Goal: Information Seeking & Learning: Learn about a topic

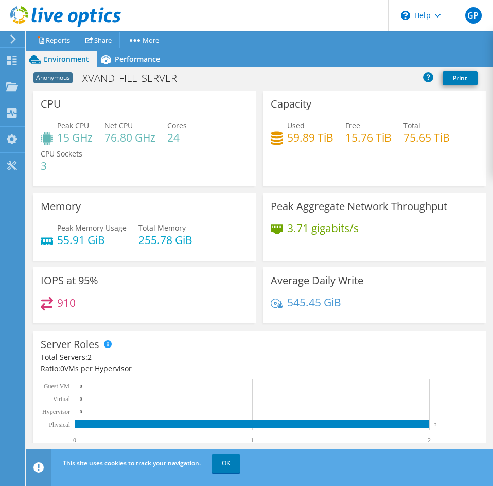
scroll to position [154, 0]
click at [149, 57] on span "Performance" at bounding box center [137, 59] width 45 height 10
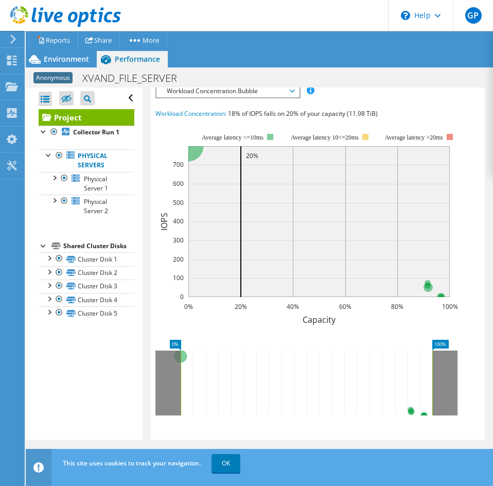
scroll to position [360, 0]
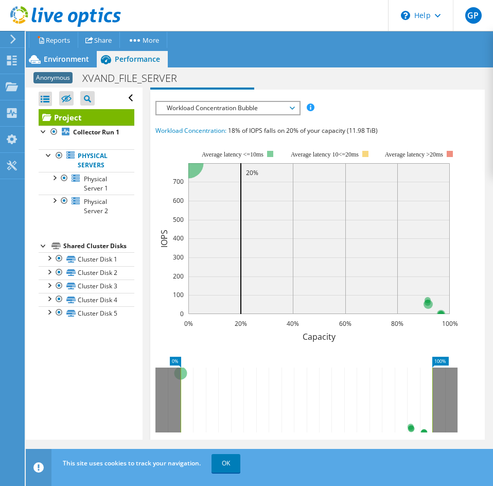
click at [239, 115] on div "Workload Concentration Bubble IOPS Disk Throughput IO Size Latency Queue Depth …" at bounding box center [227, 108] width 145 height 14
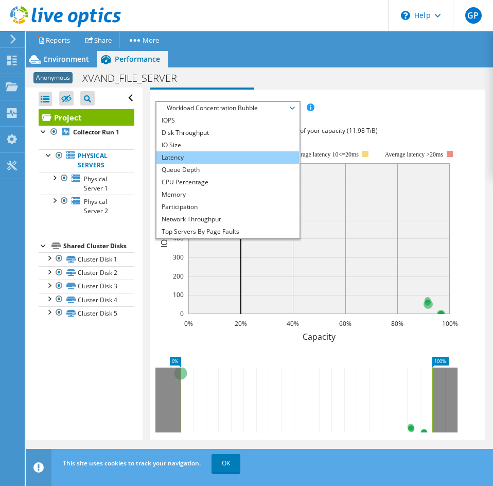
click at [223, 154] on li "Latency" at bounding box center [227, 157] width 143 height 12
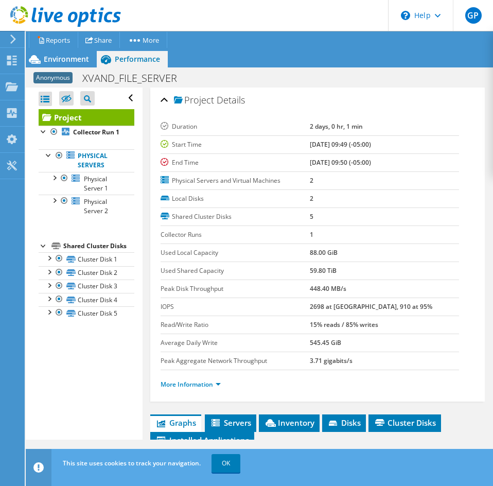
scroll to position [0, 0]
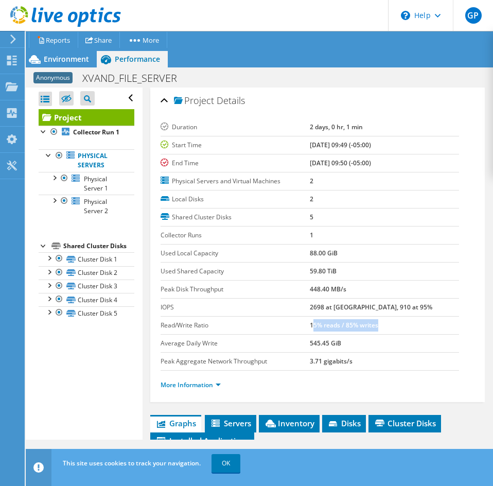
drag, startPoint x: 310, startPoint y: 329, endPoint x: 376, endPoint y: 328, distance: 65.9
click at [376, 328] on td "15% reads / 85% writes" at bounding box center [384, 325] width 149 height 18
click at [354, 329] on td "15% reads / 85% writes" at bounding box center [384, 325] width 149 height 18
click at [317, 292] on b "448.40 MB/s" at bounding box center [328, 289] width 37 height 9
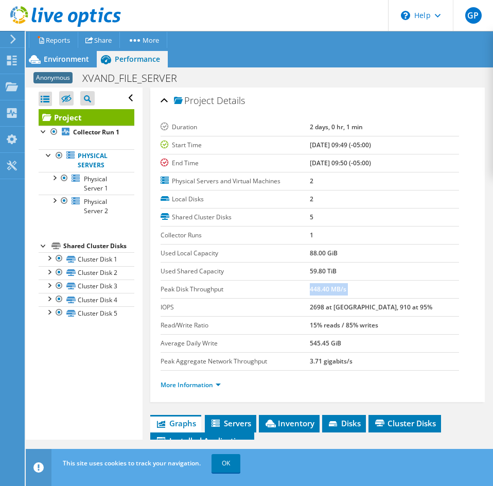
click at [317, 292] on b "448.40 MB/s" at bounding box center [328, 289] width 37 height 9
click at [315, 268] on b "59.80 TiB" at bounding box center [323, 271] width 27 height 9
click at [318, 250] on b "88.00 GiB" at bounding box center [324, 253] width 28 height 9
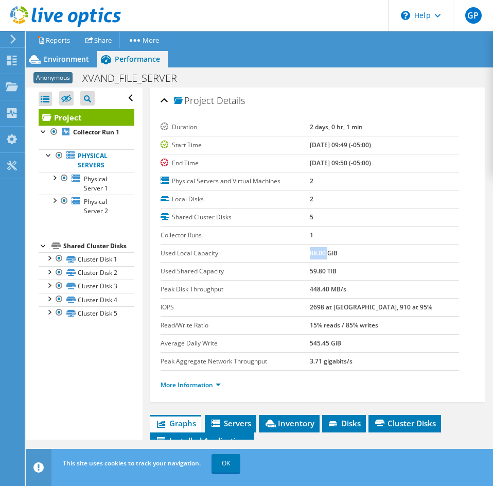
click at [318, 250] on b "88.00 GiB" at bounding box center [324, 253] width 28 height 9
click at [327, 165] on b "[DATE] 09:50 (-05:00)" at bounding box center [340, 163] width 61 height 9
click at [326, 165] on b "[DATE] 09:50 (-05:00)" at bounding box center [340, 163] width 61 height 9
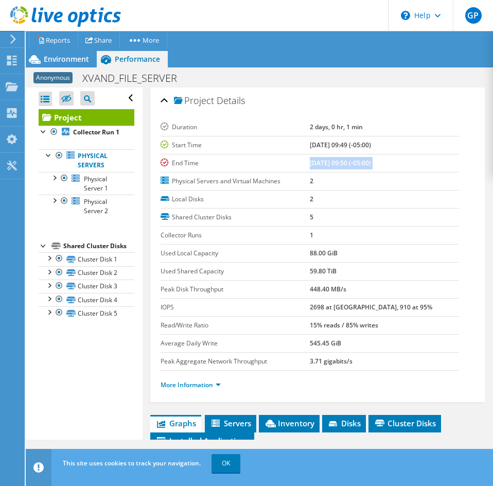
click at [326, 165] on b "[DATE] 09:50 (-05:00)" at bounding box center [340, 163] width 61 height 9
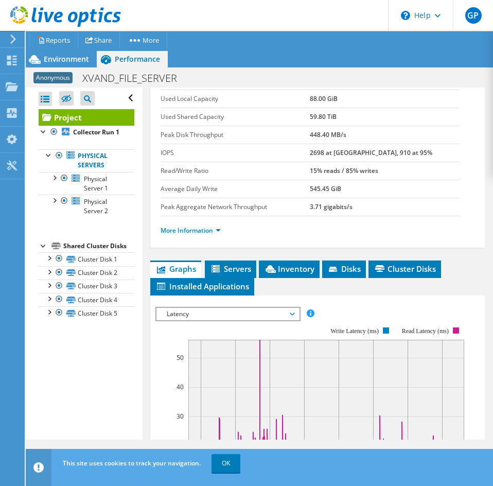
scroll to position [206, 0]
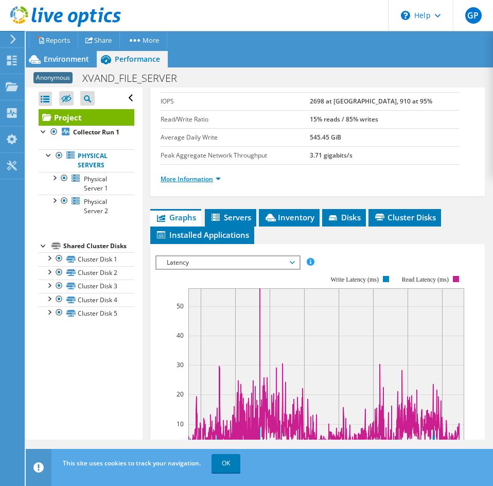
click at [215, 181] on link "More Information" at bounding box center [191, 178] width 60 height 9
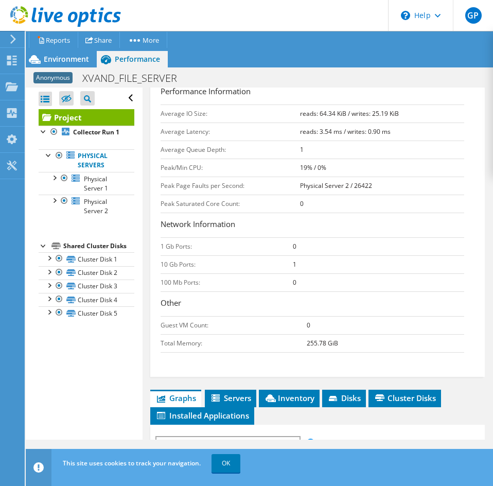
scroll to position [412, 0]
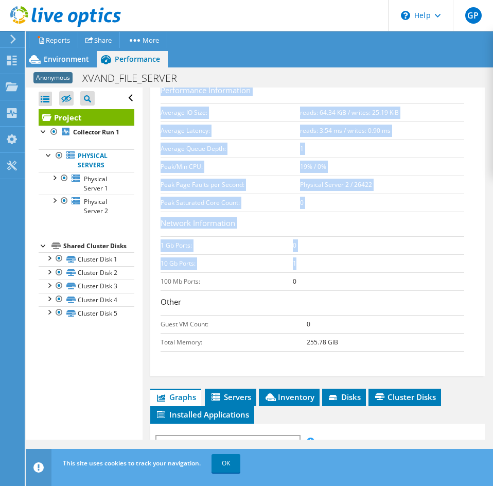
drag, startPoint x: 160, startPoint y: 264, endPoint x: 300, endPoint y: 265, distance: 139.5
click at [300, 265] on div "Project Details Duration 2 days, 0 hr, 1 min Start Time [DATE] 09:49 (-05:00) E…" at bounding box center [317, 26] width 335 height 700
click at [300, 265] on td "1" at bounding box center [378, 263] width 171 height 18
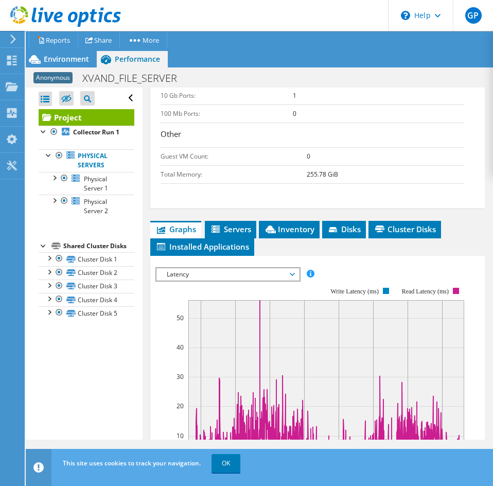
scroll to position [669, 0]
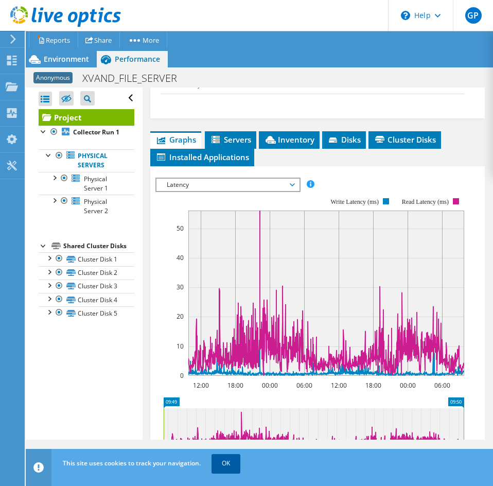
click at [231, 461] on link "OK" at bounding box center [226, 463] width 29 height 19
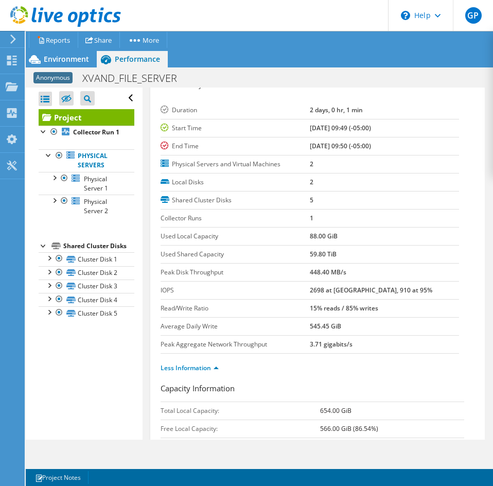
scroll to position [0, 0]
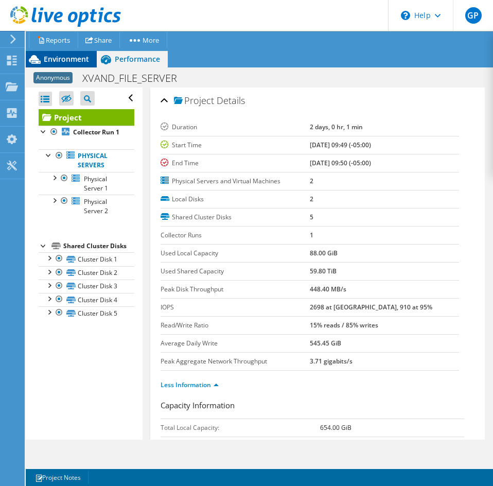
click at [66, 60] on span "Environment" at bounding box center [66, 59] width 45 height 10
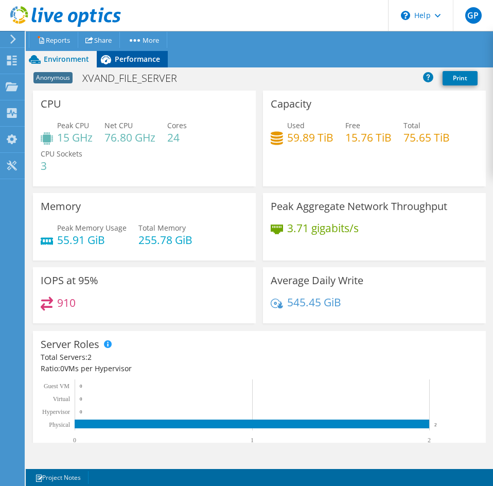
click at [134, 61] on span "Performance" at bounding box center [137, 59] width 45 height 10
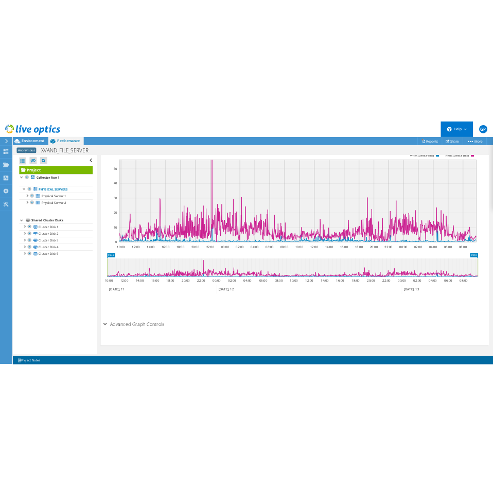
scroll to position [374, 0]
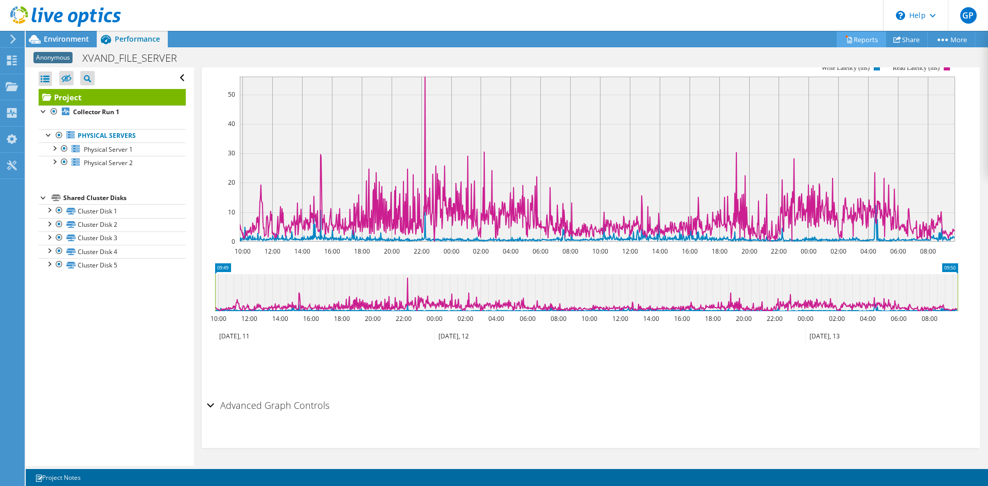
click at [493, 42] on icon at bounding box center [849, 40] width 8 height 8
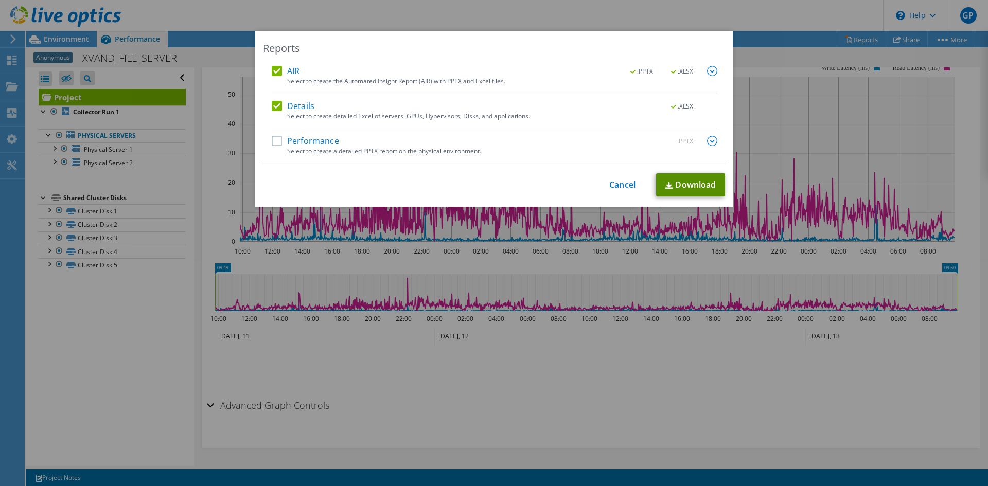
click at [493, 178] on link "Download" at bounding box center [690, 184] width 69 height 23
click at [493, 38] on div "Reports AIR .PPTX .XLSX Select to create the Automated Insight Report (AIR) wit…" at bounding box center [494, 119] width 478 height 176
click at [493, 183] on link "Cancel" at bounding box center [622, 185] width 26 height 10
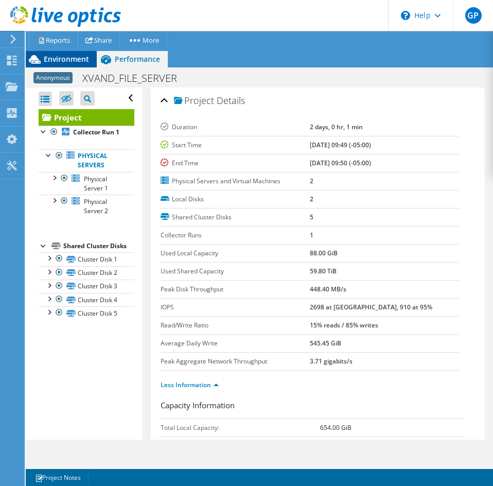
click at [79, 55] on span "Environment" at bounding box center [66, 59] width 45 height 10
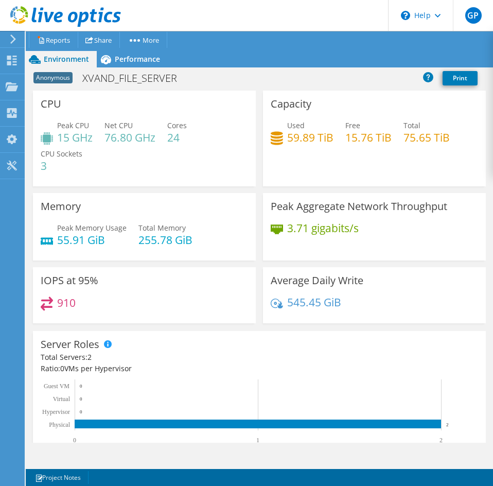
click at [306, 229] on h4 "3.71 gigabits/s" at bounding box center [323, 227] width 72 height 11
click at [112, 57] on icon at bounding box center [106, 59] width 18 height 18
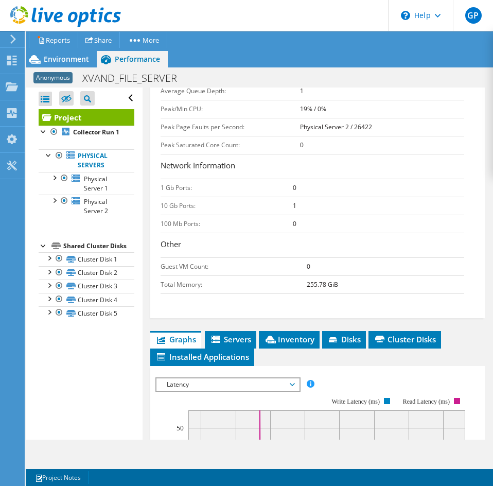
scroll to position [521, 0]
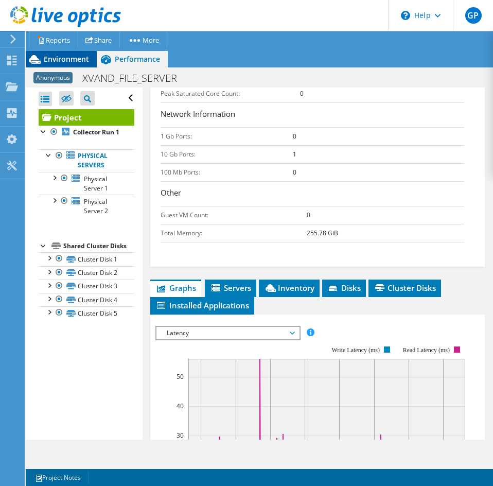
click at [68, 56] on span "Environment" at bounding box center [66, 59] width 45 height 10
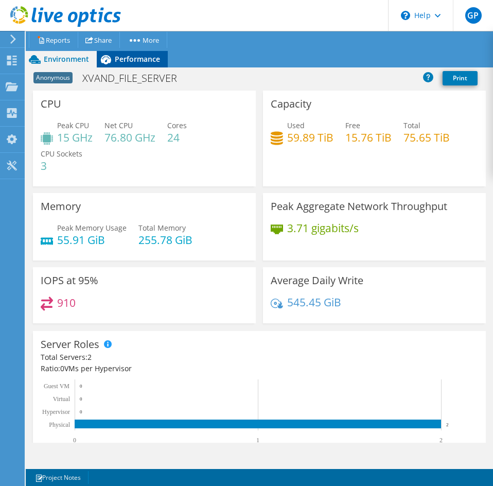
click at [125, 58] on span "Performance" at bounding box center [137, 59] width 45 height 10
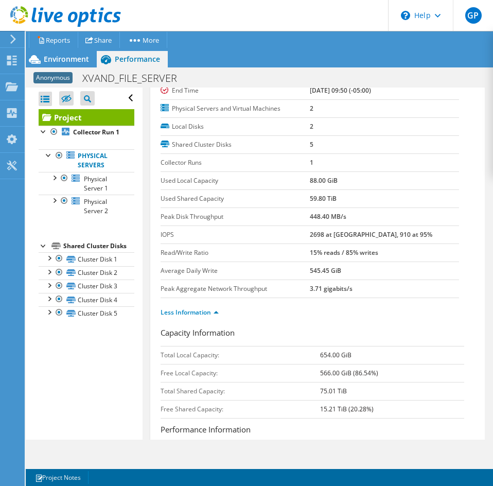
scroll to position [58, 0]
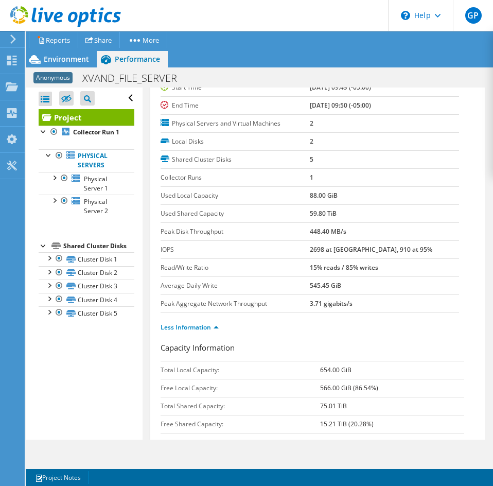
drag, startPoint x: 67, startPoint y: 61, endPoint x: 105, endPoint y: 100, distance: 54.6
click at [67, 61] on span "Environment" at bounding box center [66, 59] width 45 height 10
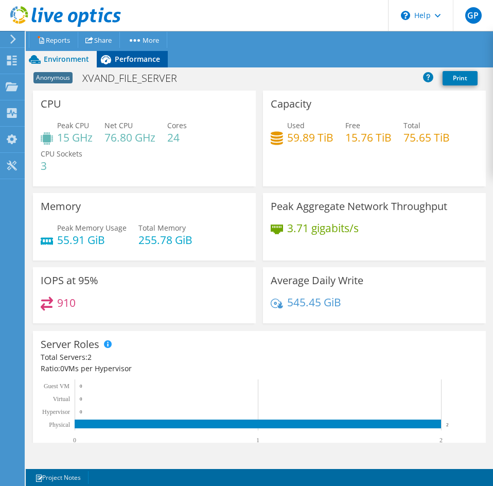
click at [150, 61] on span "Performance" at bounding box center [137, 59] width 45 height 10
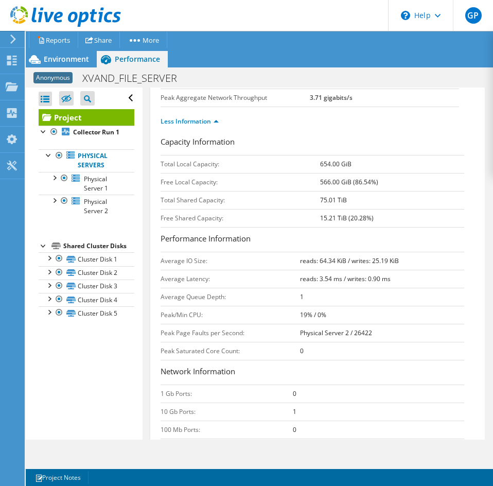
scroll to position [366, 0]
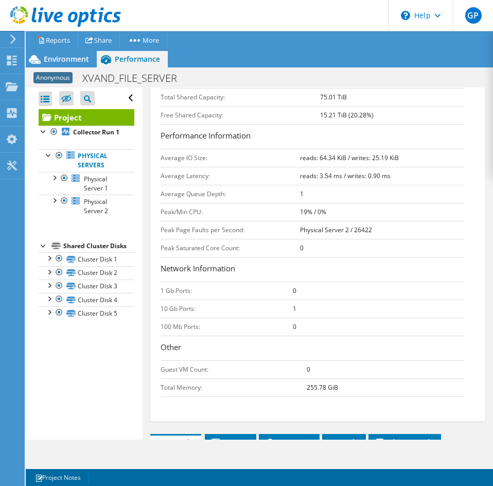
drag, startPoint x: 55, startPoint y: 62, endPoint x: 132, endPoint y: 80, distance: 79.3
click at [55, 62] on span "Environment" at bounding box center [66, 59] width 45 height 10
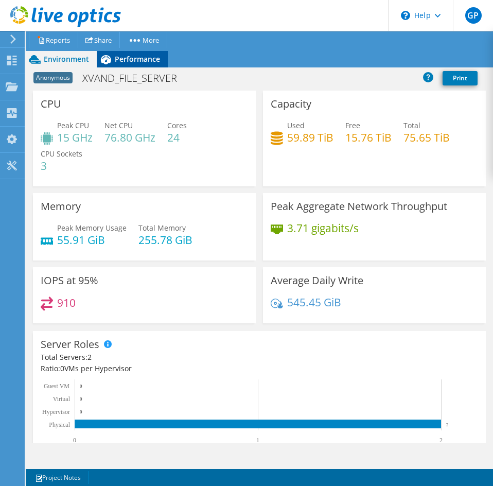
click at [122, 62] on span "Performance" at bounding box center [137, 59] width 45 height 10
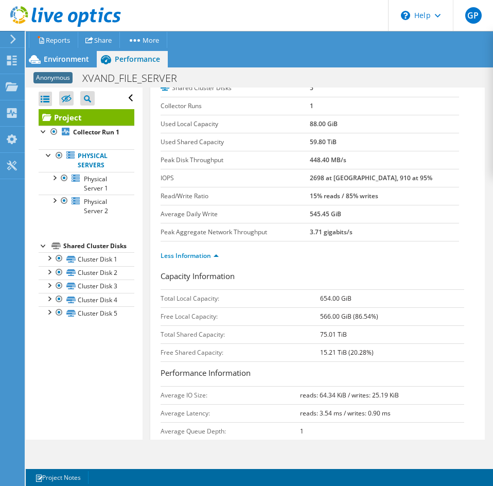
scroll to position [109, 0]
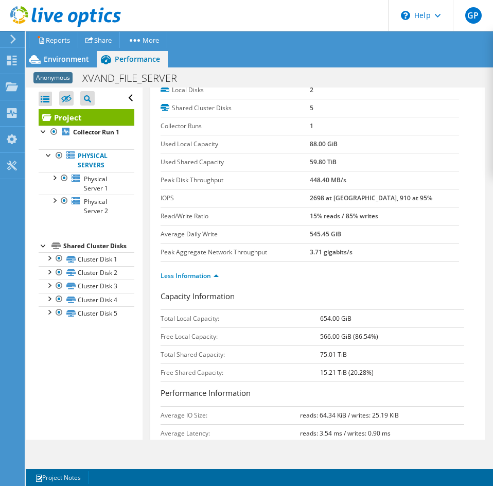
drag, startPoint x: 304, startPoint y: 216, endPoint x: 392, endPoint y: 208, distance: 88.9
click at [392, 208] on tr "Read/Write Ratio 15% reads / 85% writes" at bounding box center [310, 216] width 299 height 18
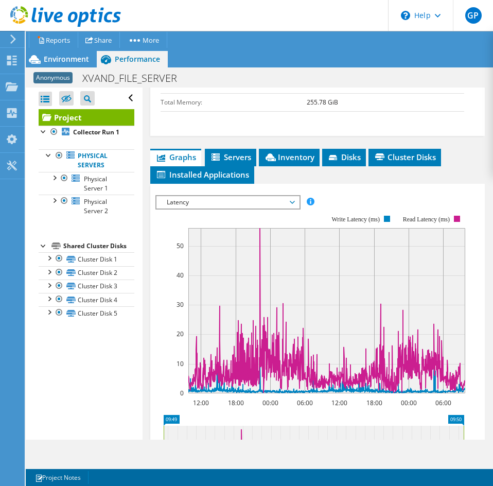
scroll to position [675, 0]
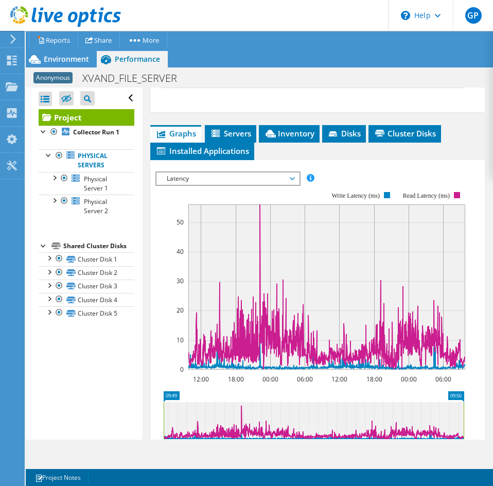
click at [216, 152] on span "Installed Applications" at bounding box center [202, 151] width 94 height 10
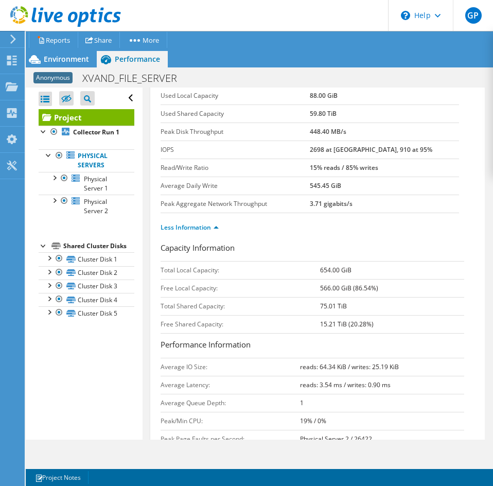
scroll to position [70, 0]
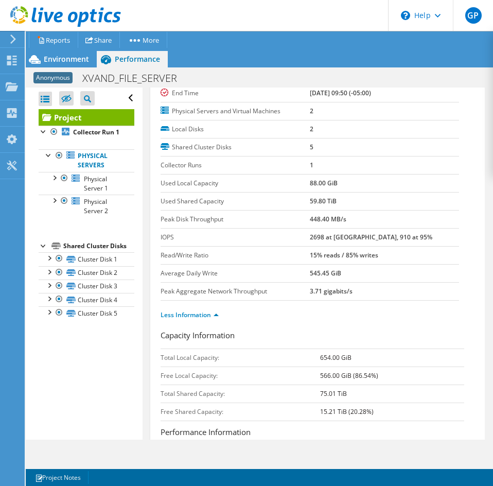
drag, startPoint x: 378, startPoint y: 238, endPoint x: 290, endPoint y: 239, distance: 88.0
click at [290, 239] on tr "IOPS 2698 at [GEOGRAPHIC_DATA], 910 at 95%" at bounding box center [310, 237] width 299 height 18
click at [310, 239] on b "2698 at [GEOGRAPHIC_DATA], 910 at 95%" at bounding box center [371, 237] width 122 height 9
click at [311, 237] on b "2698 at [GEOGRAPHIC_DATA], 910 at 95%" at bounding box center [371, 237] width 122 height 9
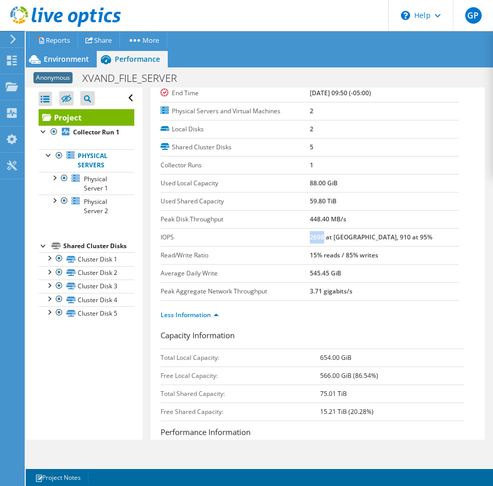
click at [311, 237] on b "2698 at [GEOGRAPHIC_DATA], 910 at 95%" at bounding box center [371, 237] width 122 height 9
click at [315, 234] on b "2698 at [GEOGRAPHIC_DATA], 910 at 95%" at bounding box center [371, 237] width 122 height 9
click at [312, 235] on b "2698 at [GEOGRAPHIC_DATA], 910 at 95%" at bounding box center [371, 237] width 122 height 9
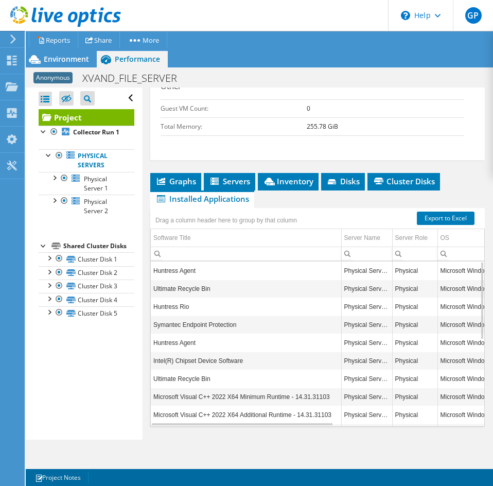
scroll to position [636, 0]
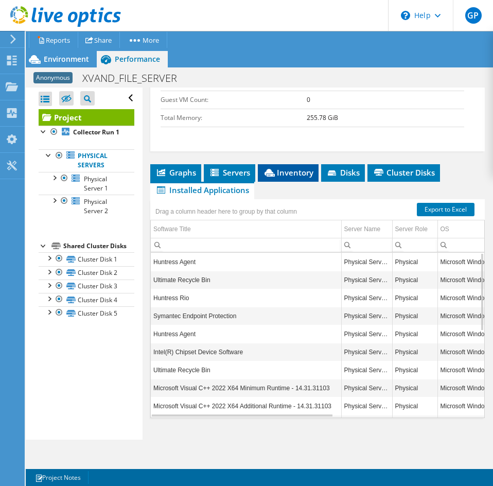
click at [288, 173] on span "Inventory" at bounding box center [288, 172] width 50 height 10
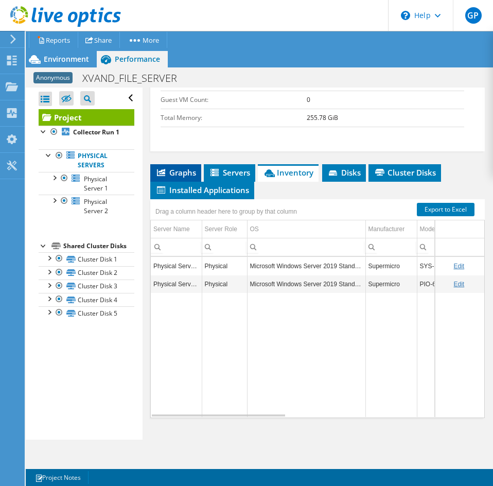
drag, startPoint x: 160, startPoint y: 167, endPoint x: 168, endPoint y: 167, distance: 8.2
click at [160, 167] on span "Graphs" at bounding box center [175, 172] width 41 height 10
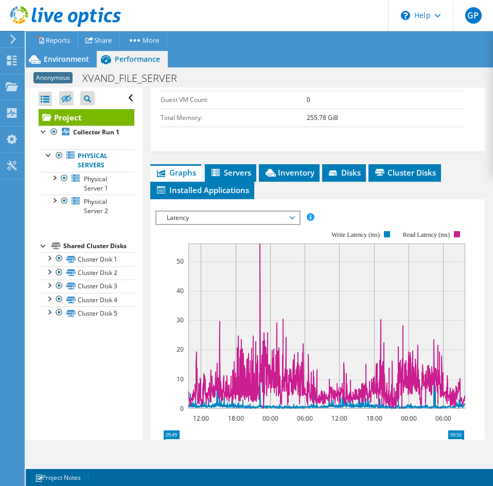
click at [193, 223] on span "Latency" at bounding box center [228, 218] width 132 height 12
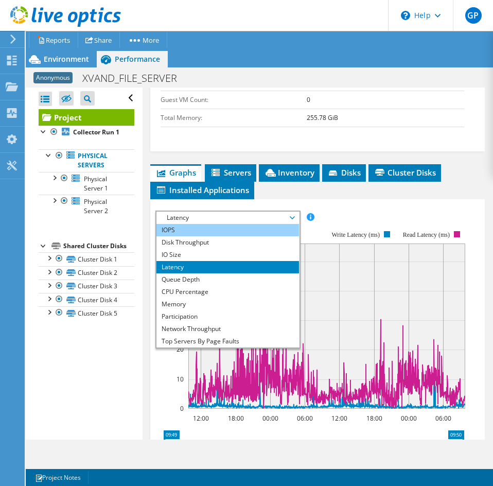
click at [189, 229] on li "IOPS" at bounding box center [227, 230] width 143 height 12
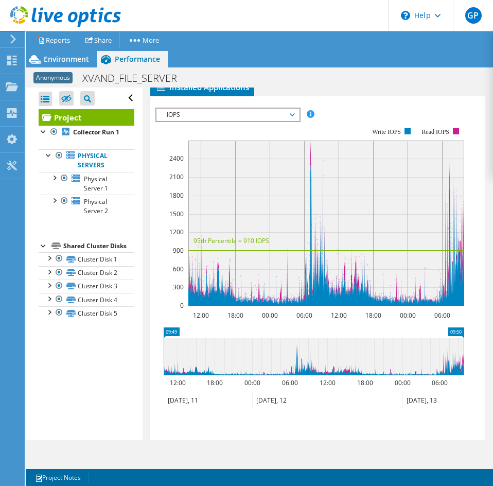
scroll to position [688, 0]
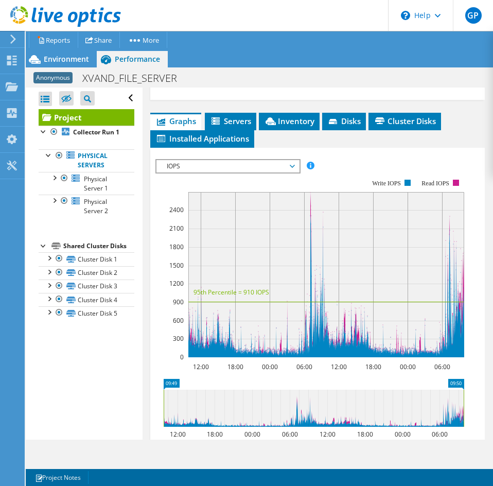
click at [194, 164] on span "IOPS" at bounding box center [228, 166] width 132 height 12
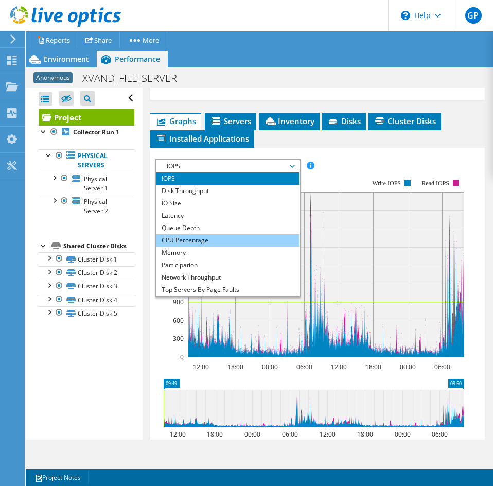
scroll to position [37, 0]
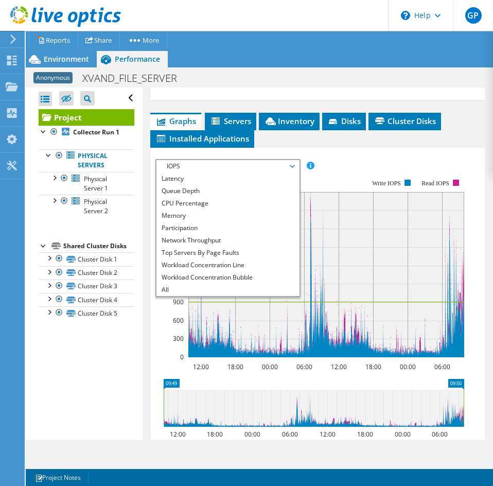
click at [215, 274] on li "Workload Concentration Bubble" at bounding box center [227, 277] width 143 height 12
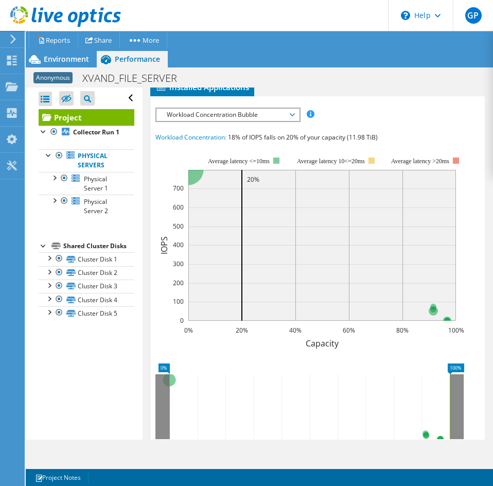
scroll to position [688, 0]
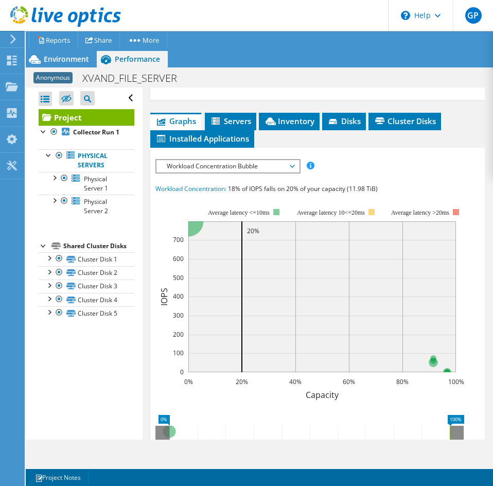
click at [246, 173] on div "Workload Concentration Bubble IOPS Disk Throughput IO Size Latency Queue Depth …" at bounding box center [227, 166] width 145 height 14
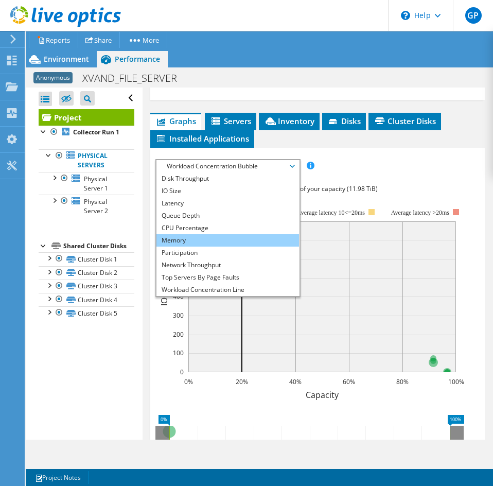
scroll to position [0, 0]
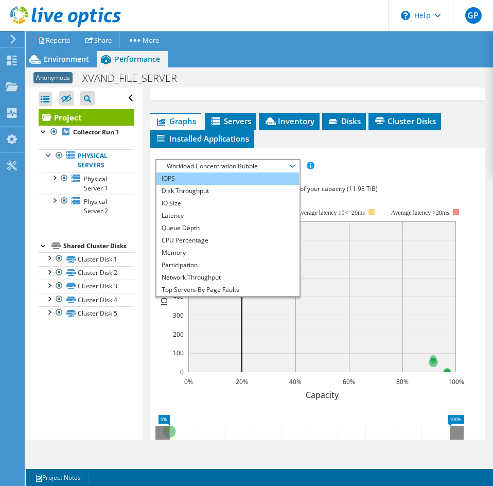
click at [198, 182] on li "IOPS" at bounding box center [227, 178] width 143 height 12
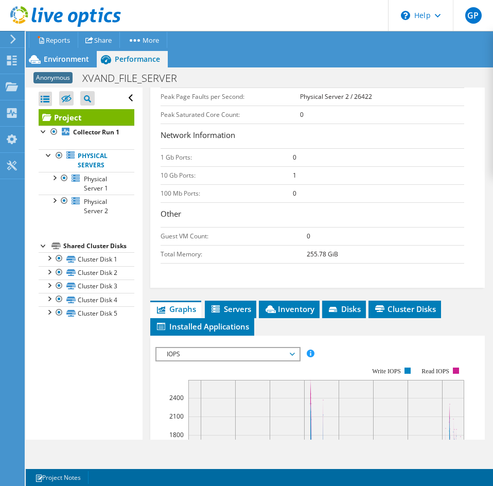
scroll to position [515, 0]
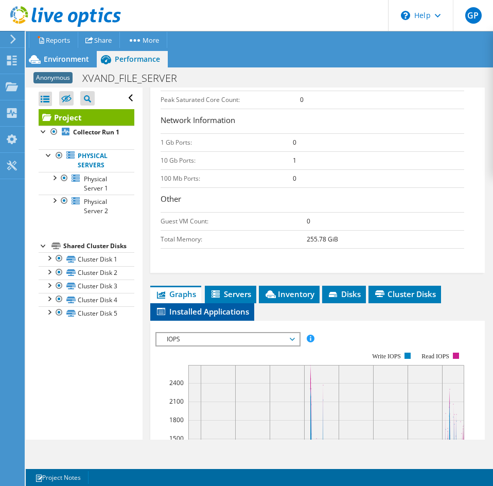
click at [219, 314] on span "Installed Applications" at bounding box center [202, 311] width 94 height 10
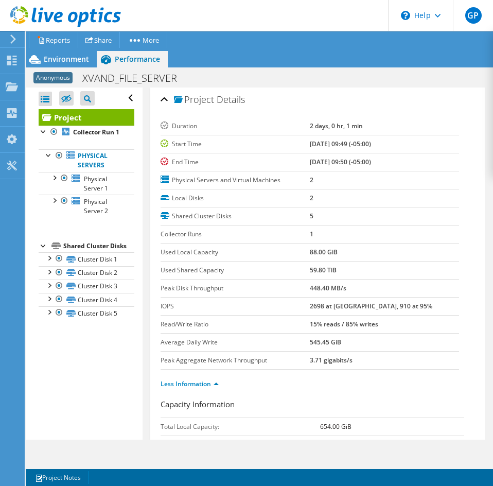
scroll to position [0, 0]
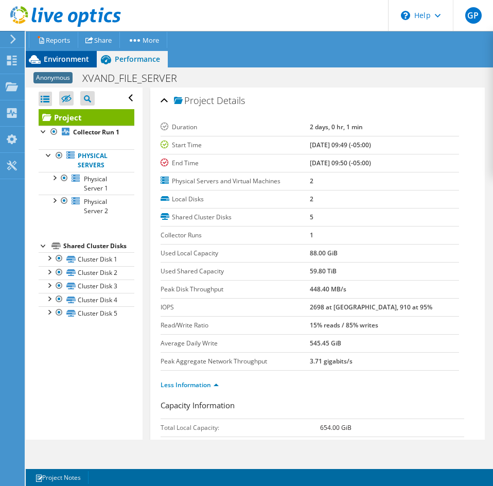
click at [59, 55] on span "Environment" at bounding box center [66, 59] width 45 height 10
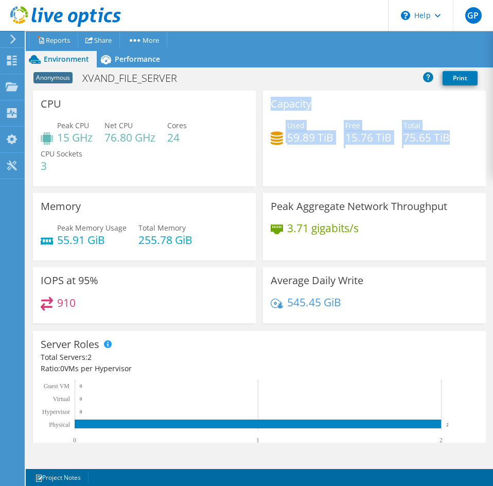
drag, startPoint x: 265, startPoint y: 106, endPoint x: 452, endPoint y: 139, distance: 190.3
click at [452, 139] on div "Capacity Used 59.89 TiB Free 15.76 TiB Total 75.65 TiB" at bounding box center [374, 139] width 223 height 96
click at [424, 141] on h4 "75.65 TiB" at bounding box center [427, 137] width 46 height 11
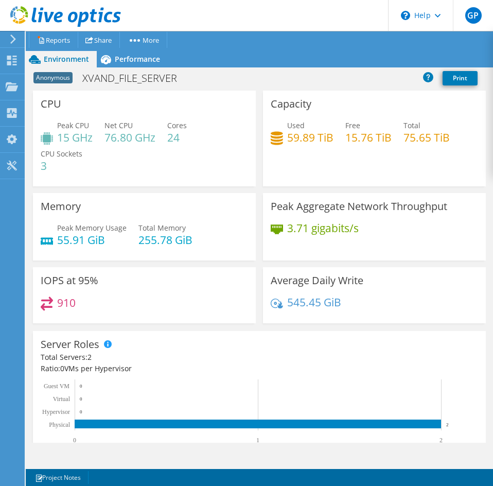
click at [413, 134] on h4 "75.65 TiB" at bounding box center [427, 137] width 46 height 11
click at [413, 135] on h4 "75.65 TiB" at bounding box center [427, 137] width 46 height 11
click at [414, 135] on h4 "75.65 TiB" at bounding box center [427, 137] width 46 height 11
drag, startPoint x: 420, startPoint y: 135, endPoint x: 409, endPoint y: 135, distance: 11.3
click at [420, 135] on h4 "75.65 TiB" at bounding box center [427, 137] width 46 height 11
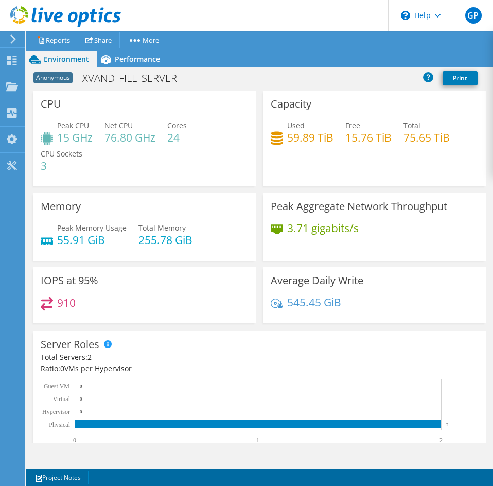
click at [302, 142] on h4 "59.89 TiB" at bounding box center [310, 137] width 46 height 11
click at [304, 137] on h4 "59.89 TiB" at bounding box center [310, 137] width 46 height 11
click at [135, 59] on span "Performance" at bounding box center [137, 59] width 45 height 10
